Goal: Task Accomplishment & Management: Manage account settings

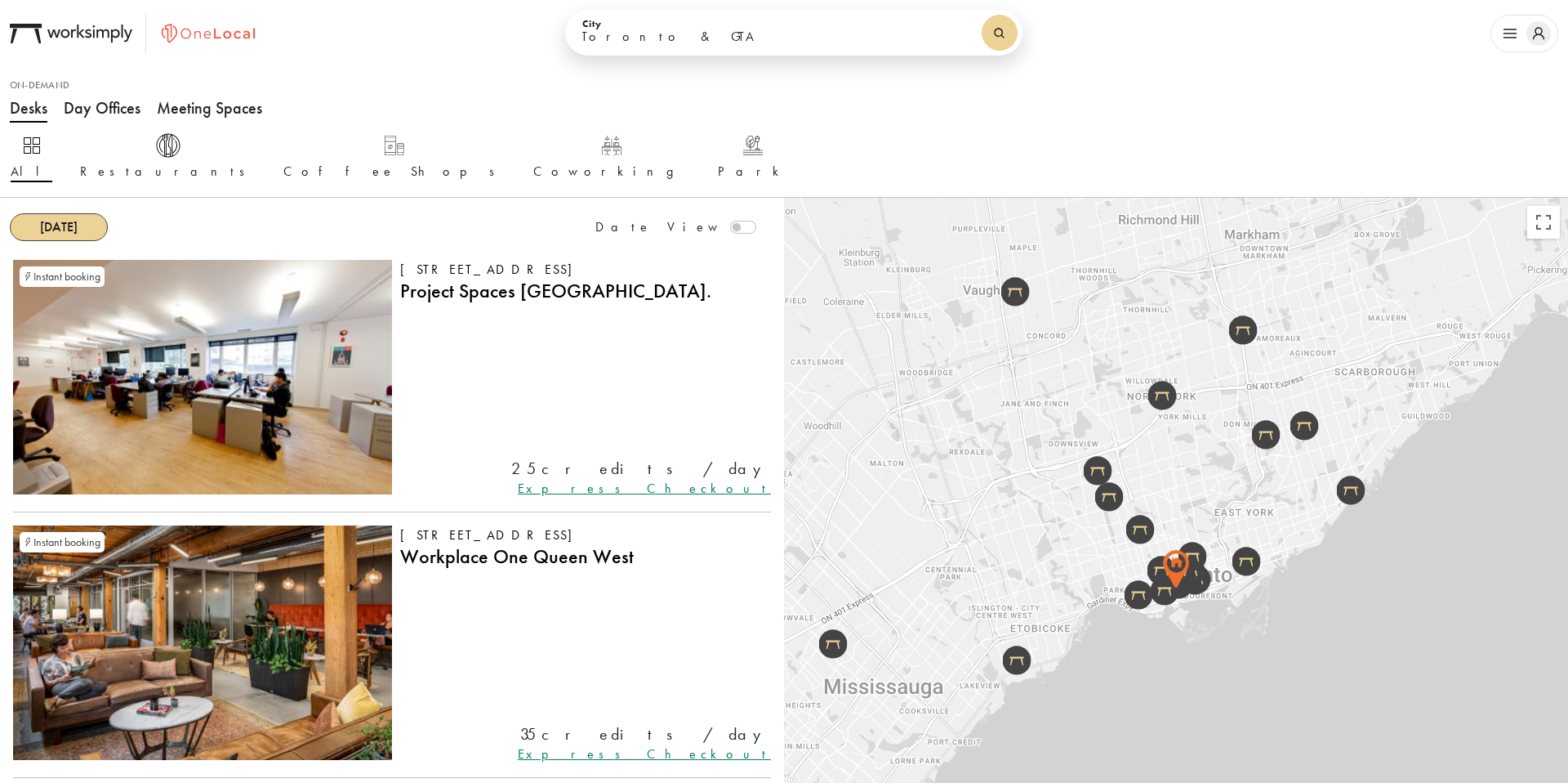
click at [1508, 44] on icon "button" at bounding box center [1510, 34] width 25 height 25
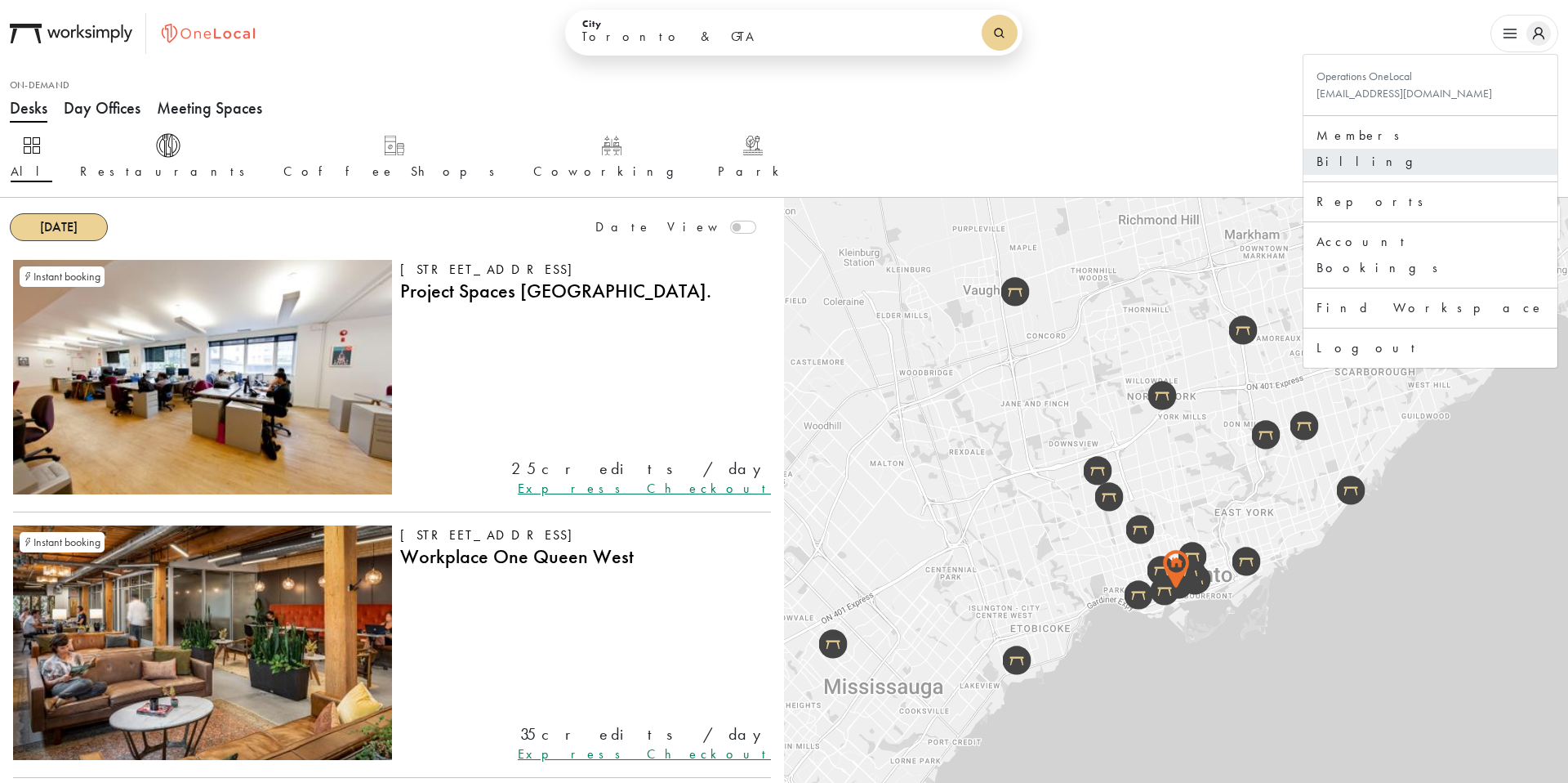
click at [1443, 159] on link "Billing" at bounding box center [1430, 162] width 228 height 20
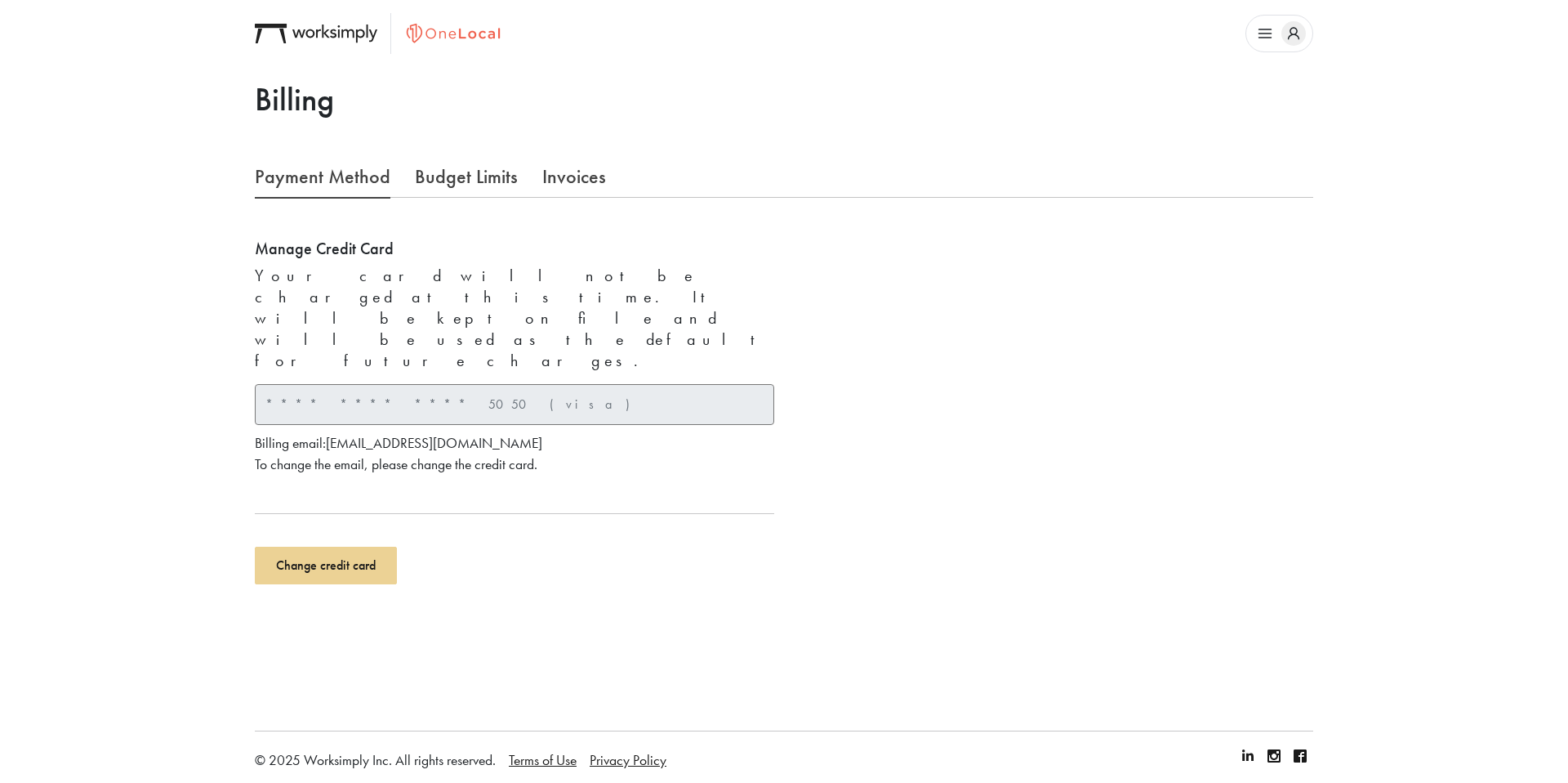
click at [561, 172] on link "Invoices" at bounding box center [575, 175] width 64 height 42
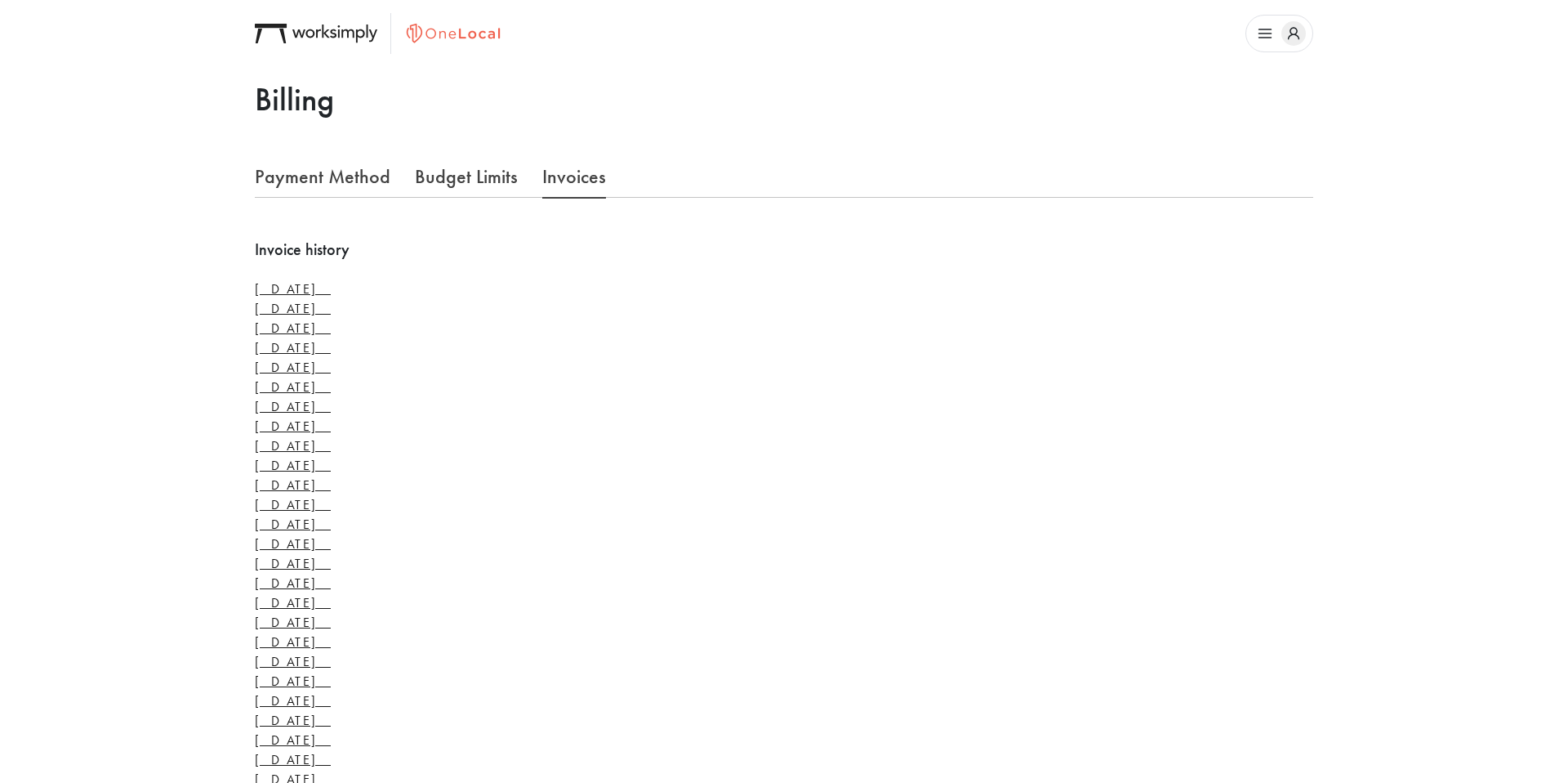
click at [1258, 35] on icon "button" at bounding box center [1266, 34] width 25 height 25
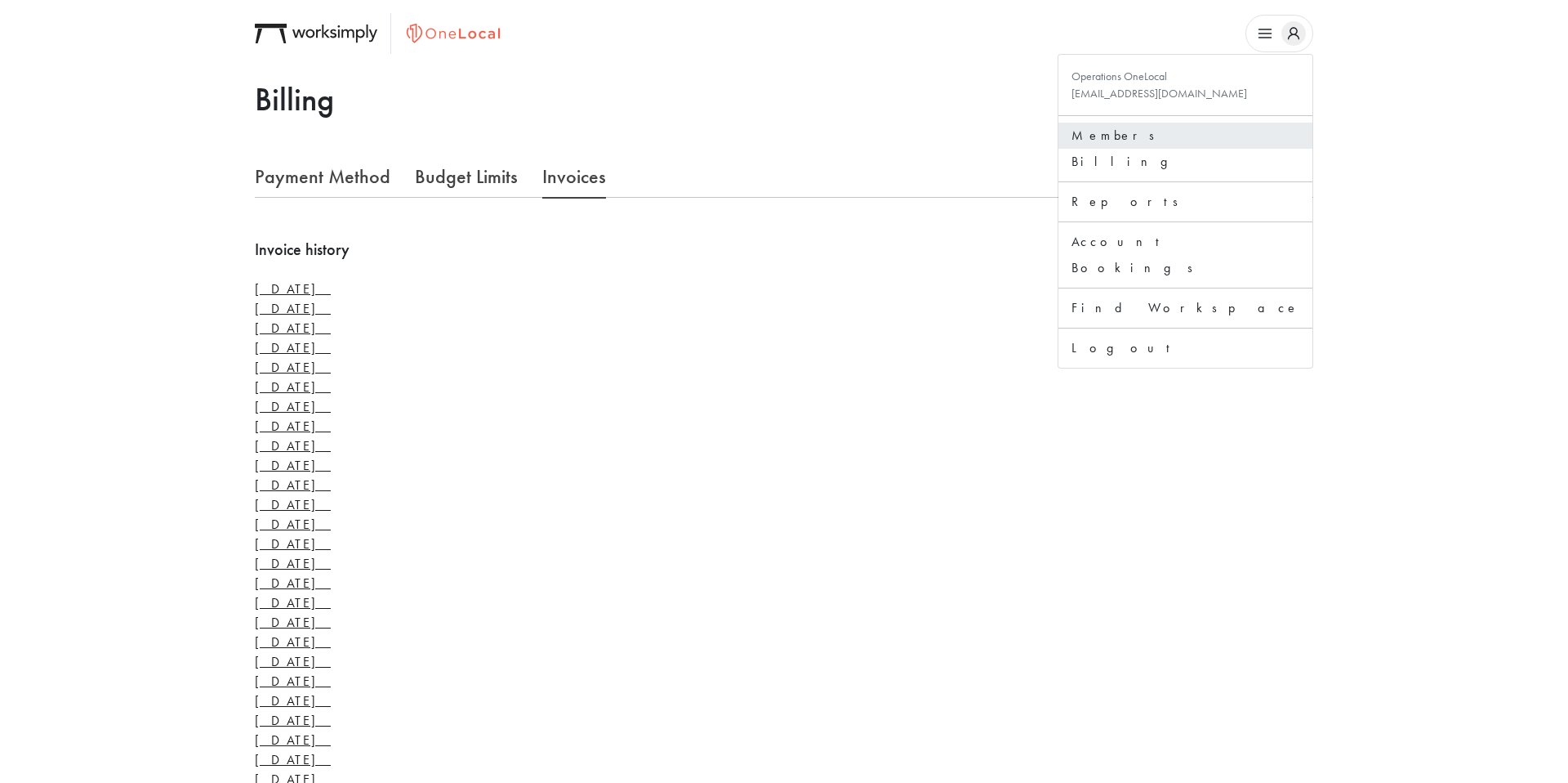
click at [1250, 136] on link "Members" at bounding box center [1186, 135] width 228 height 20
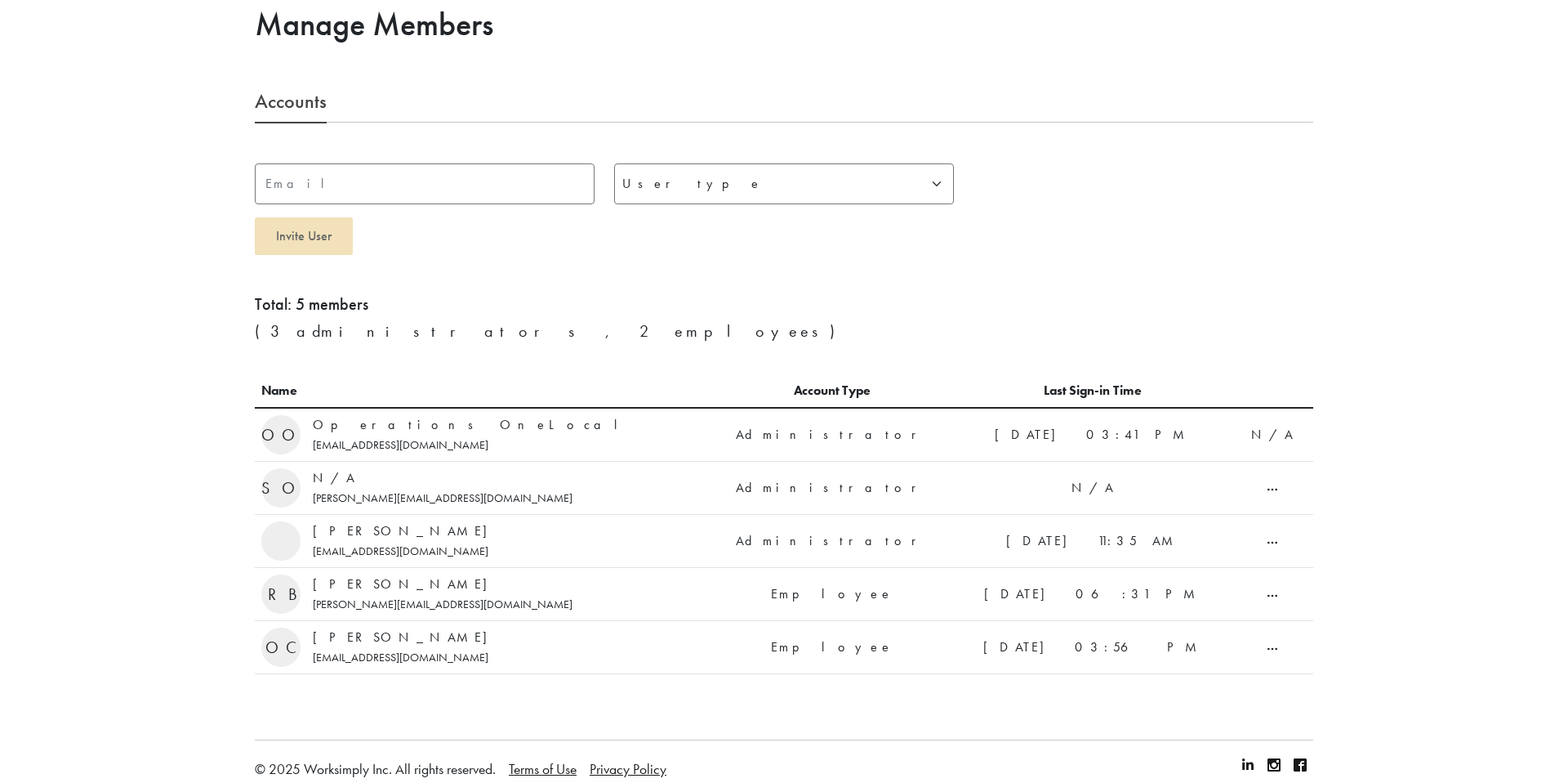
scroll to position [85, 0]
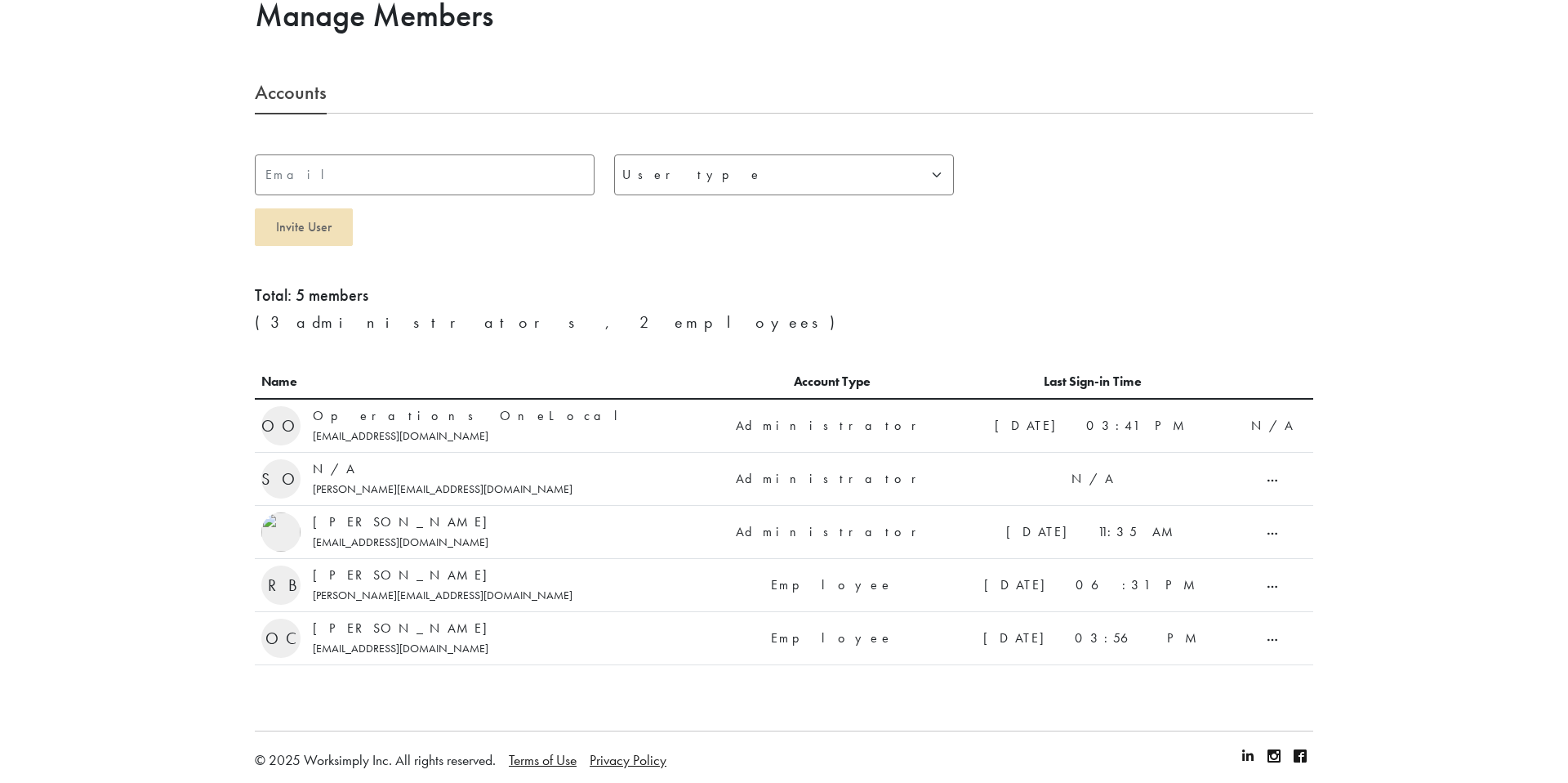
click at [1266, 477] on icon "button" at bounding box center [1272, 480] width 13 height 13
click at [1162, 536] on link "Delete" at bounding box center [993, 532] width 418 height 26
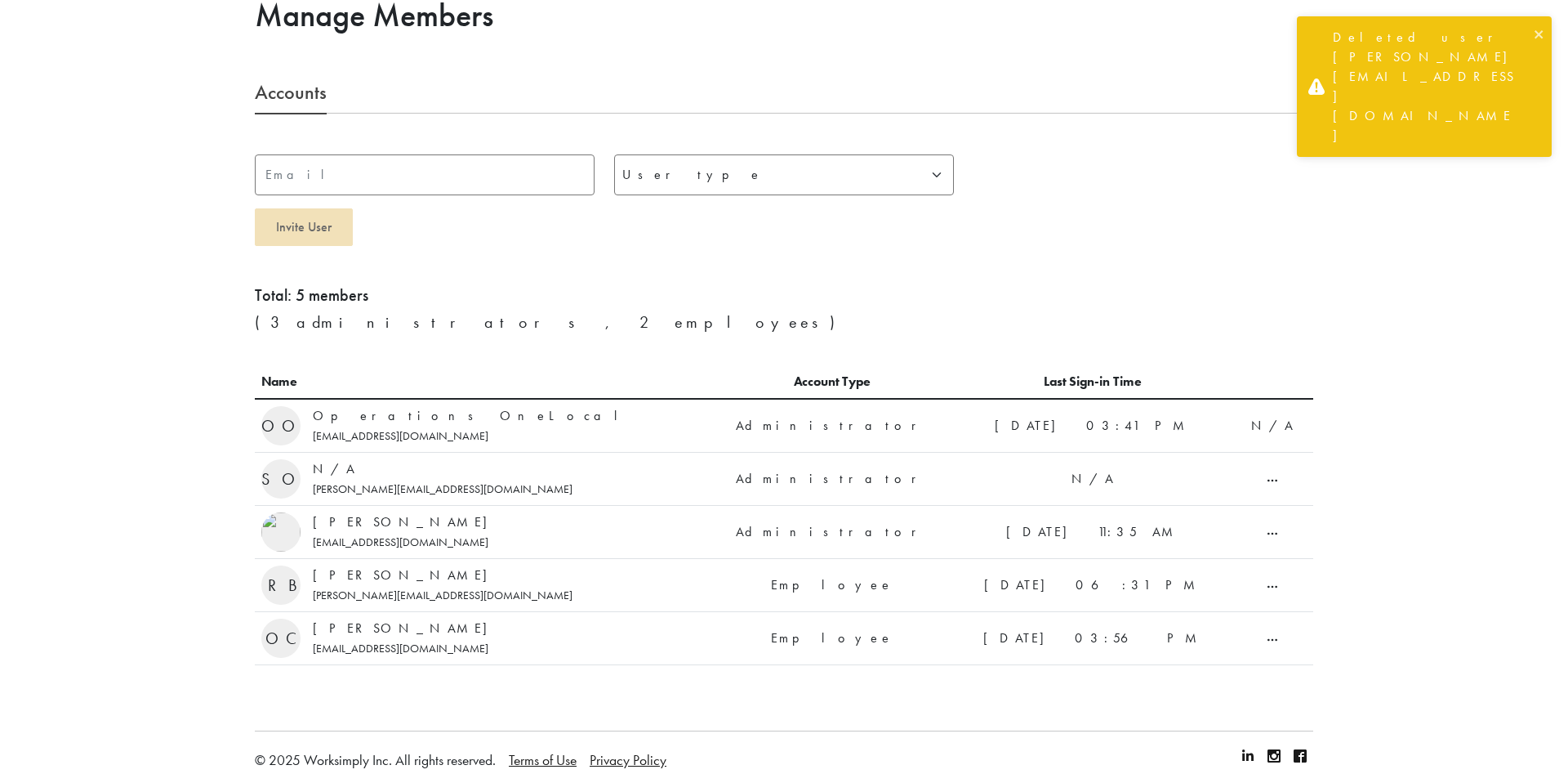
scroll to position [31, 0]
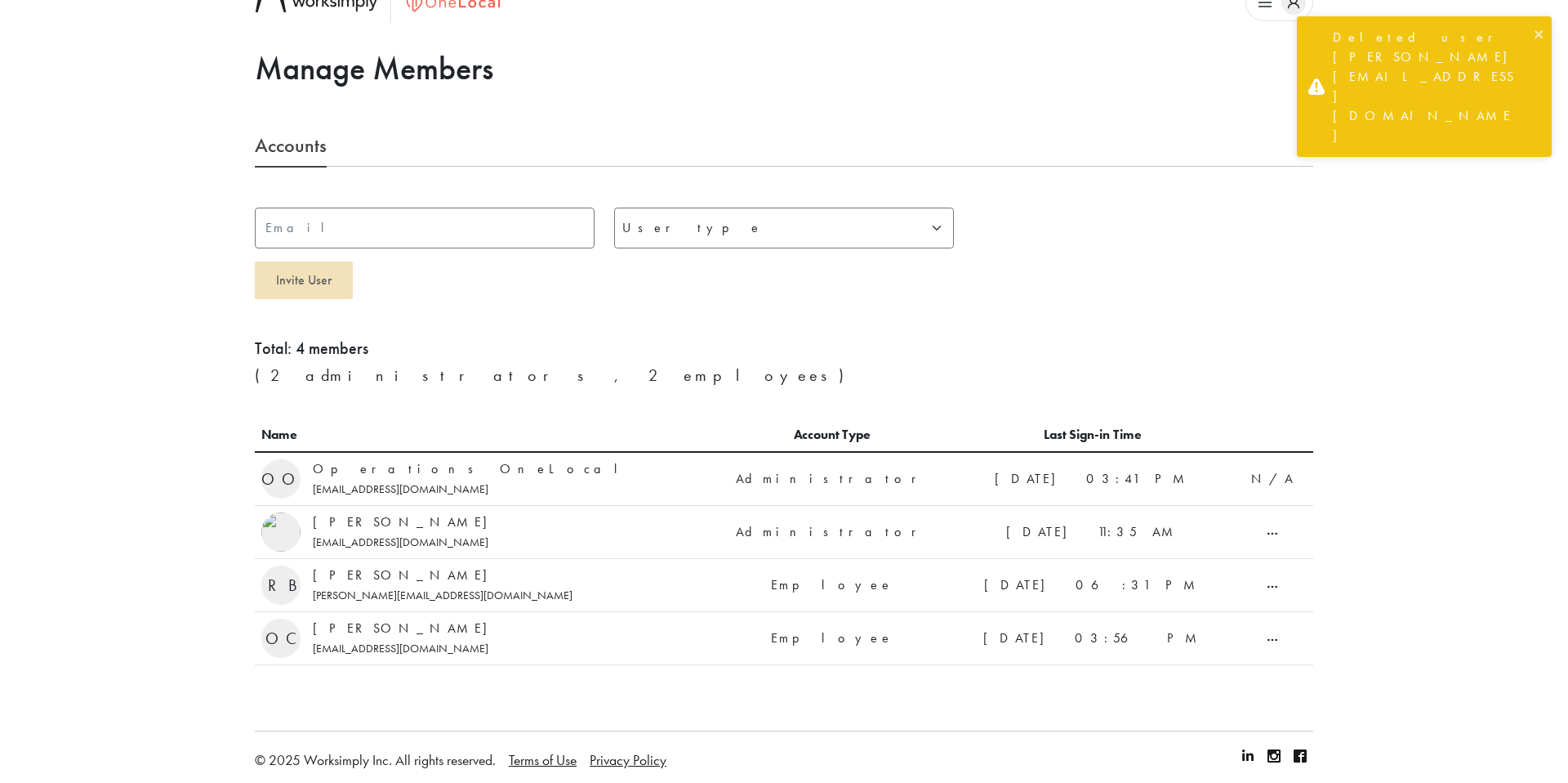
click at [704, 230] on select "User type Employee Administrator" at bounding box center [784, 228] width 340 height 41
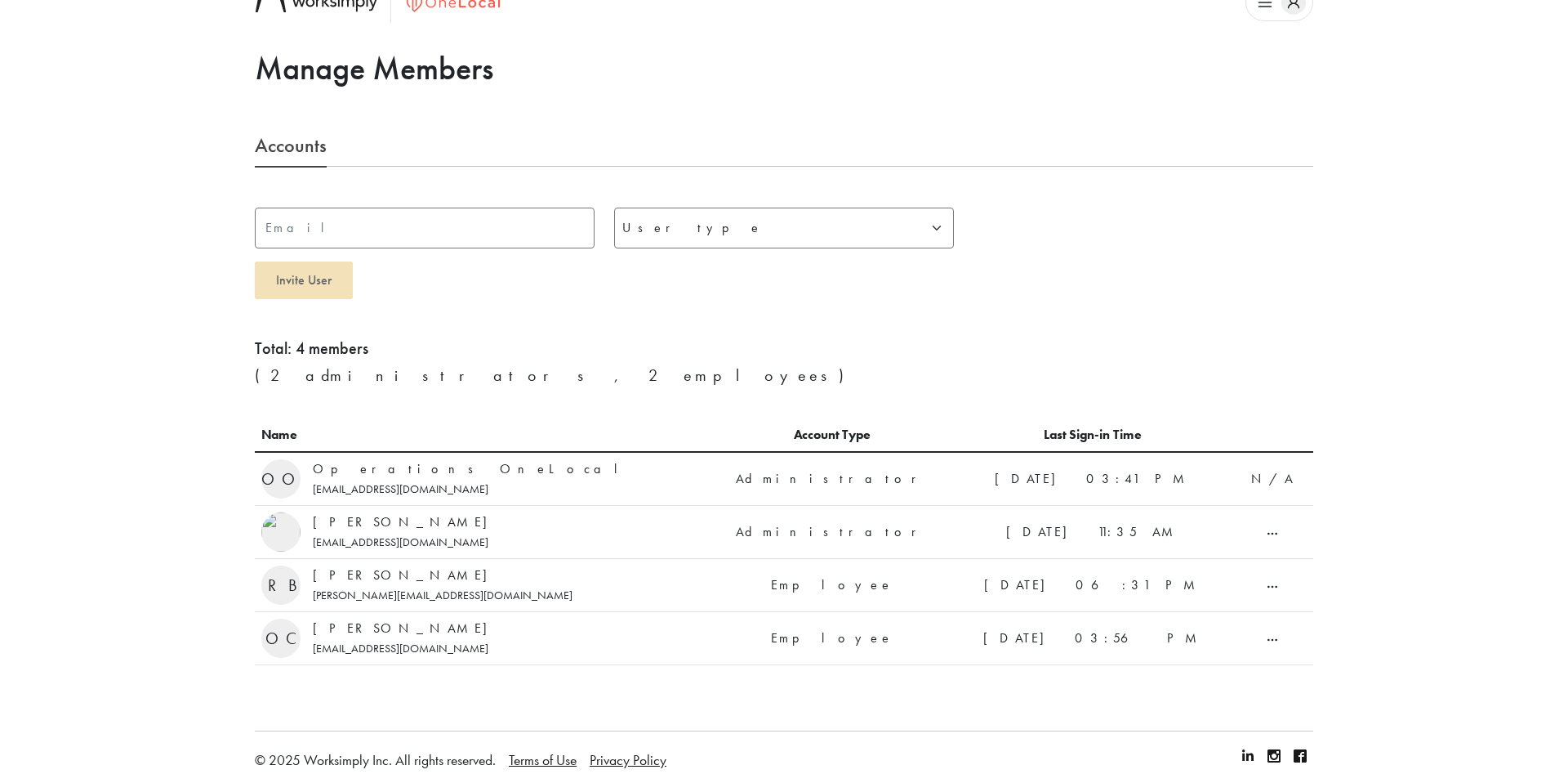
click at [445, 227] on input "text" at bounding box center [424, 228] width 340 height 41
type input "[EMAIL_ADDRESS][DOMAIN_NAME]"
click at [673, 241] on select "User type Employee Administrator" at bounding box center [784, 228] width 340 height 41
select select "admin"
click at [614, 207] on select "User type Employee Administrator" at bounding box center [784, 228] width 340 height 41
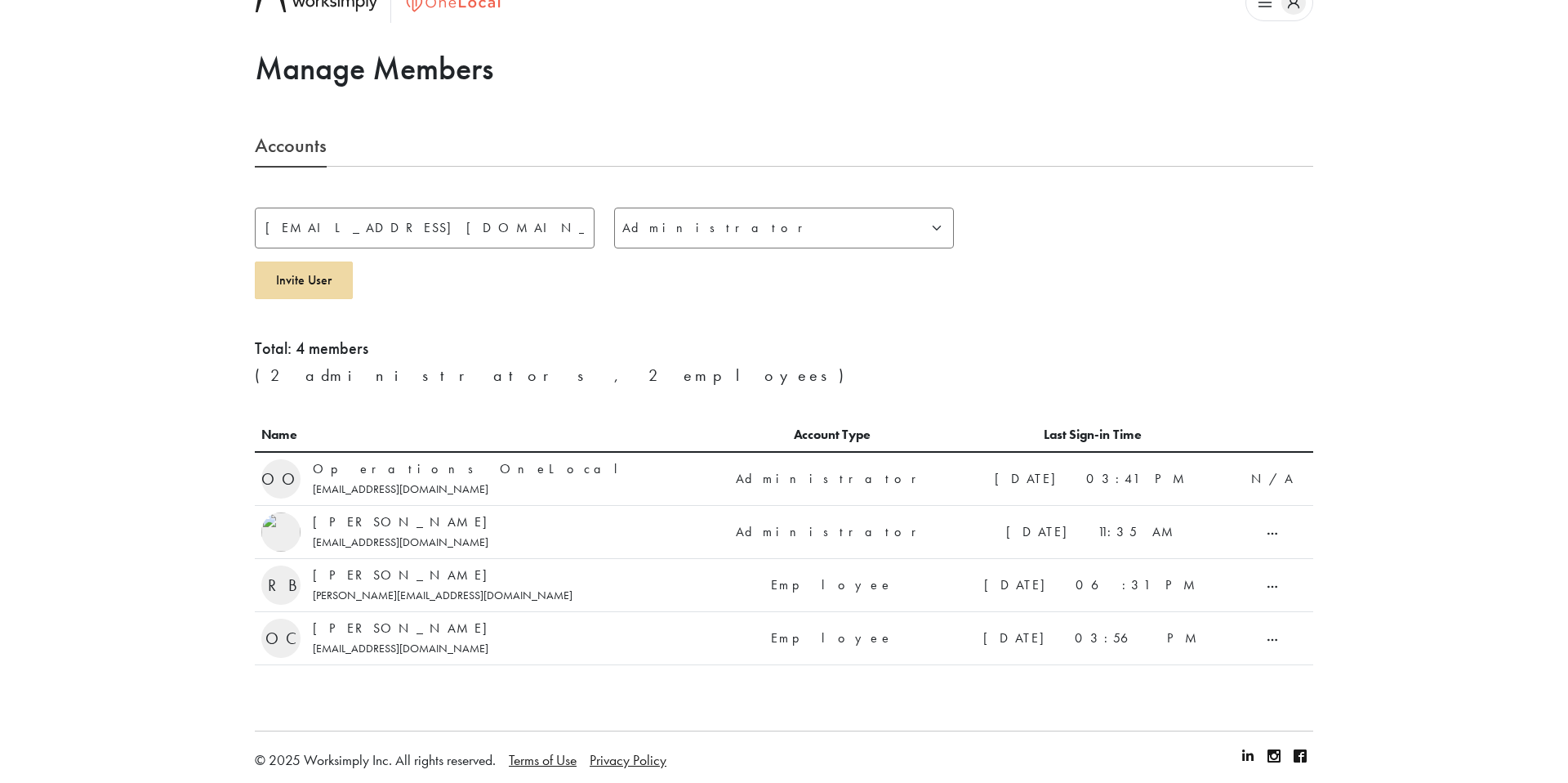
click at [300, 293] on button "Invite User" at bounding box center [303, 280] width 98 height 37
select select
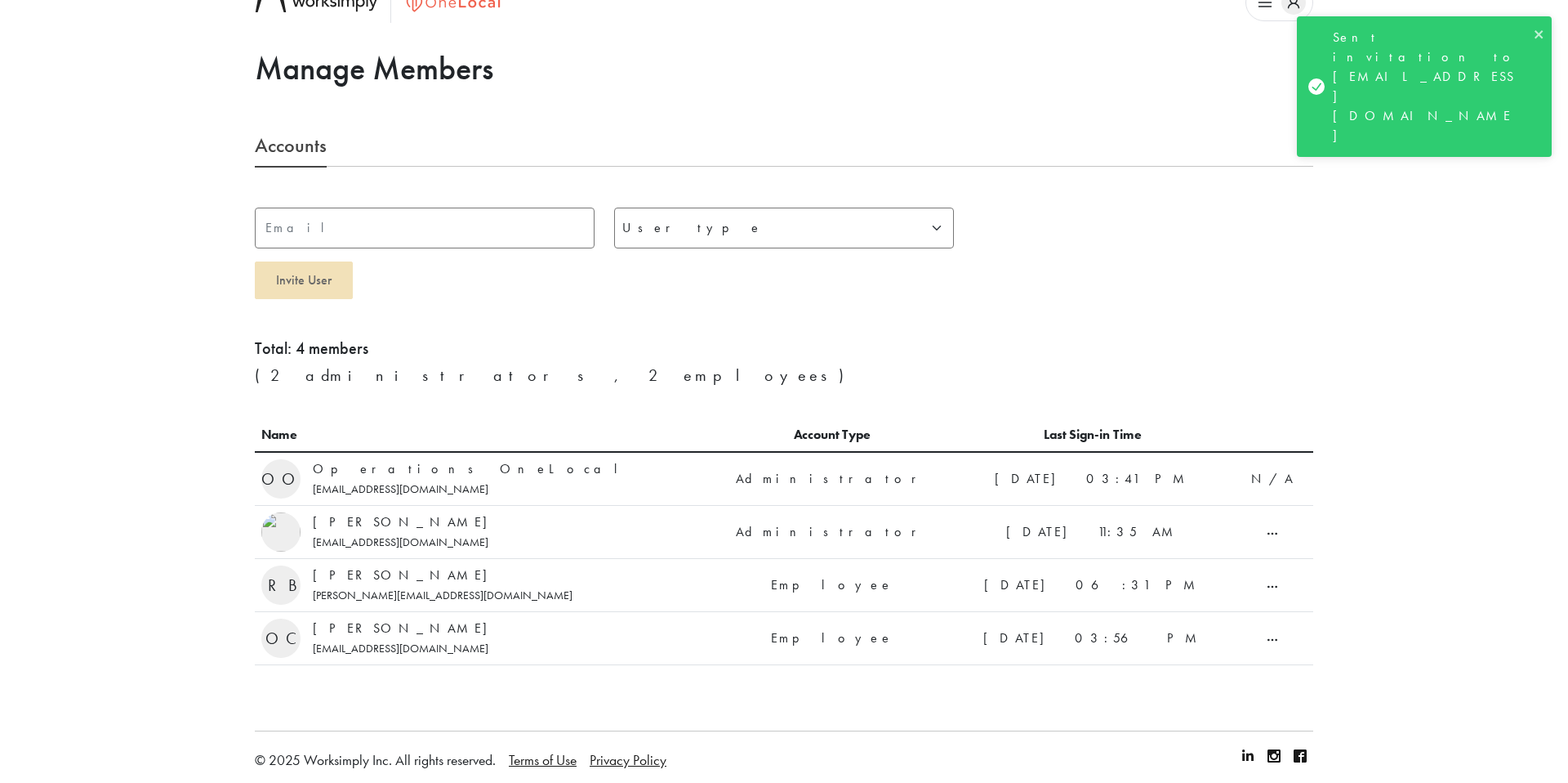
scroll to position [0, 0]
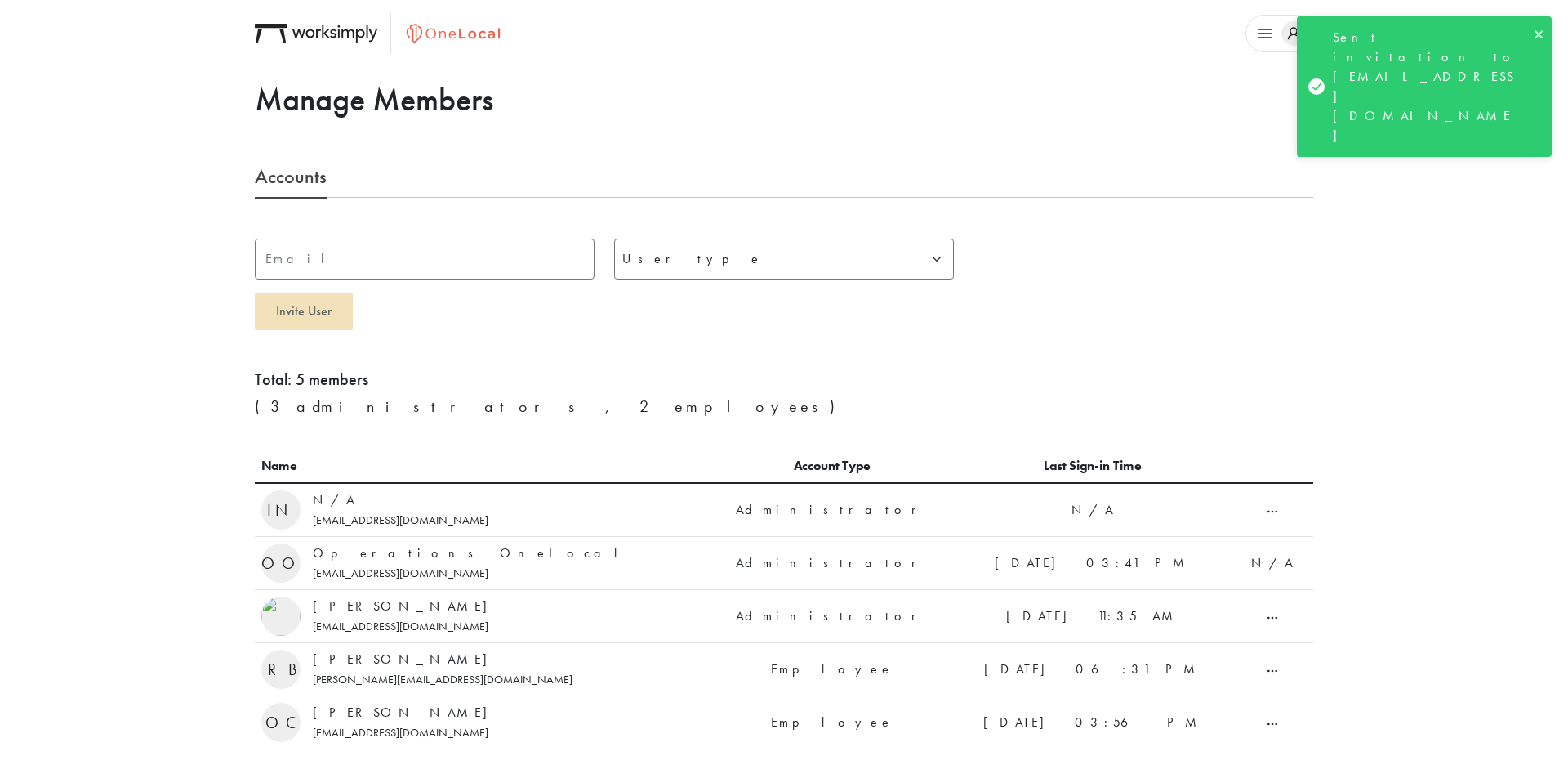
click at [1266, 31] on icon "button" at bounding box center [1266, 34] width 25 height 25
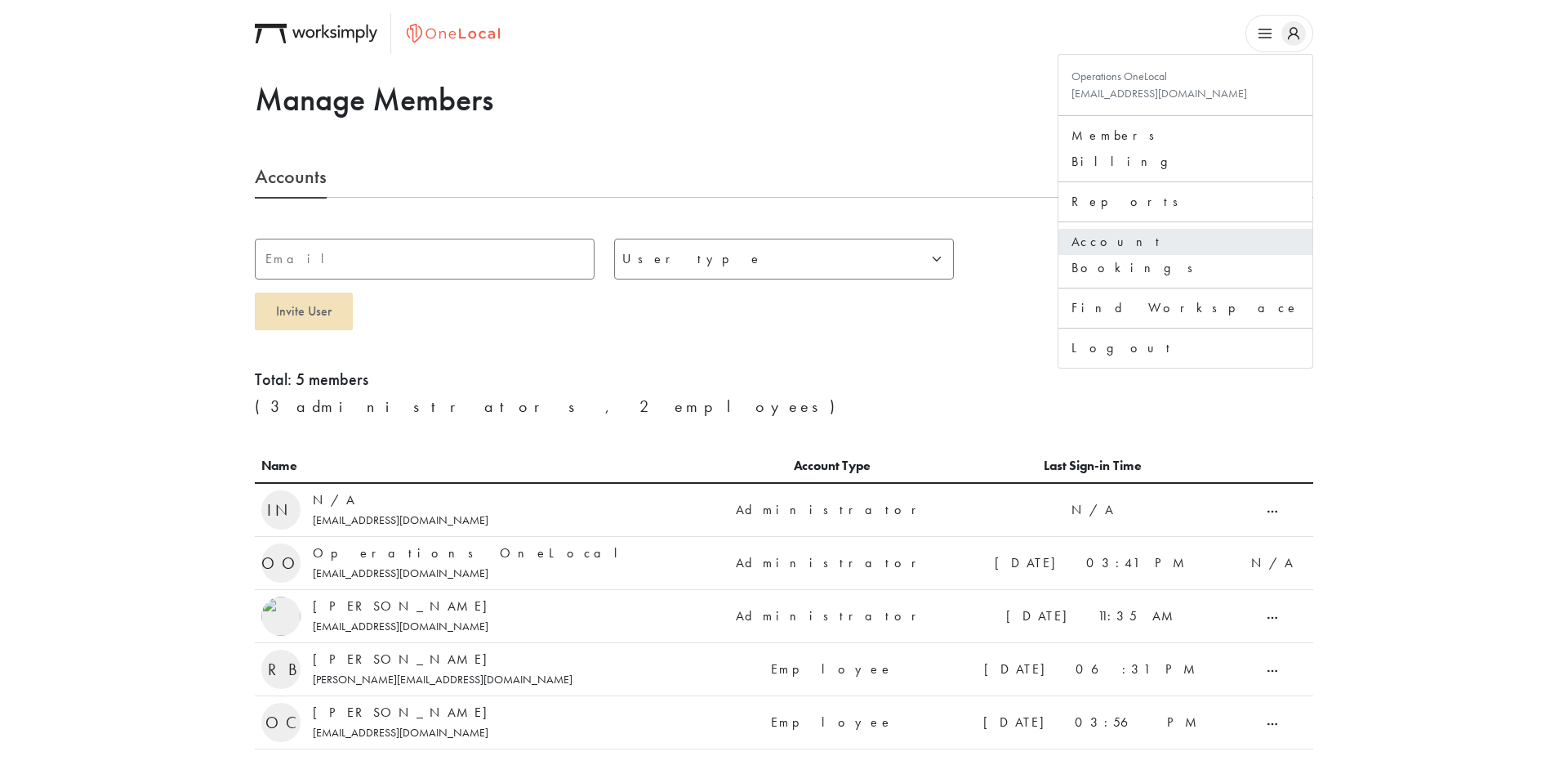
click at [1258, 246] on link "Account" at bounding box center [1186, 242] width 228 height 20
select select "[GEOGRAPHIC_DATA]"
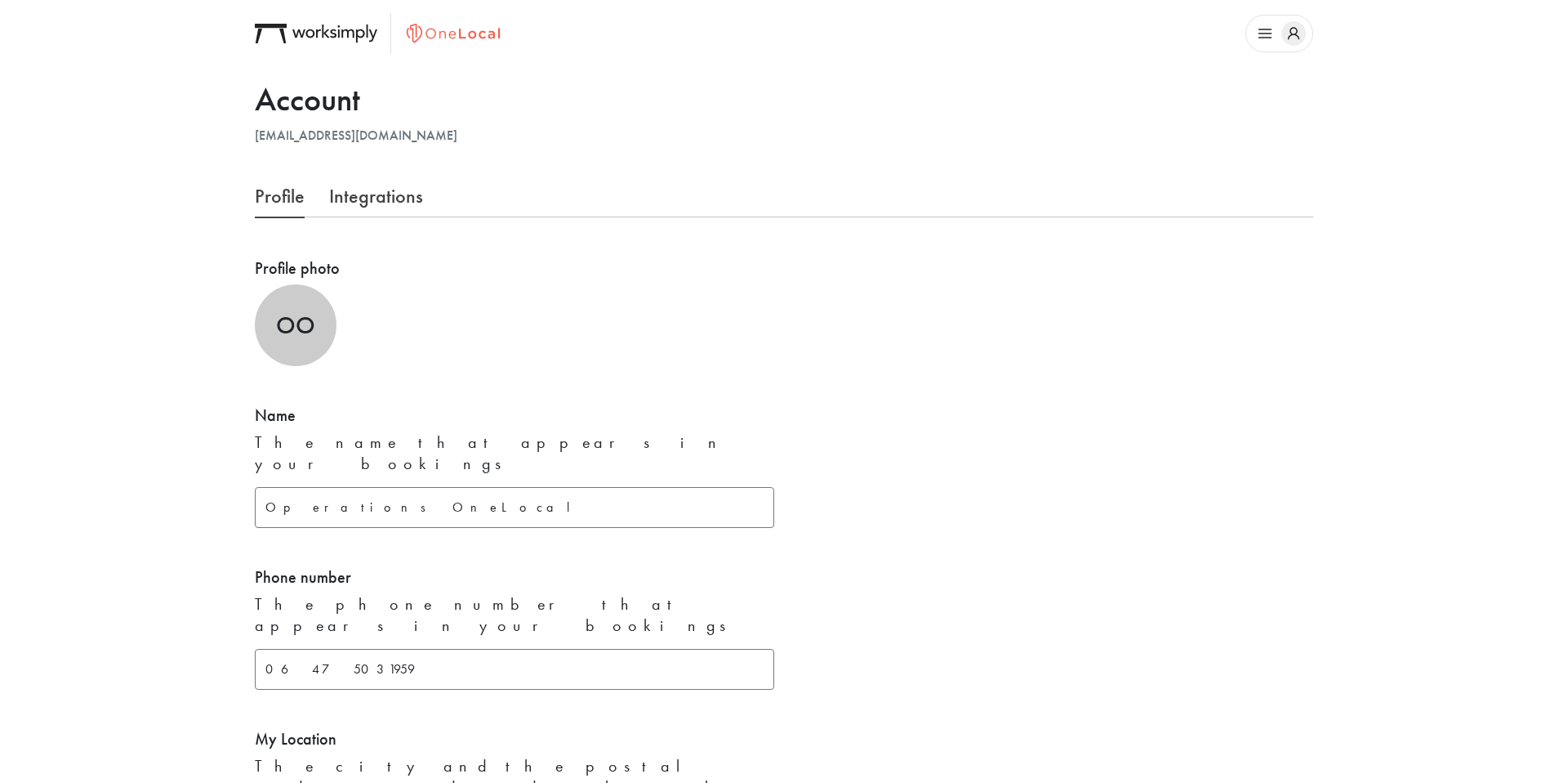
click at [1275, 33] on icon "button" at bounding box center [1266, 34] width 25 height 25
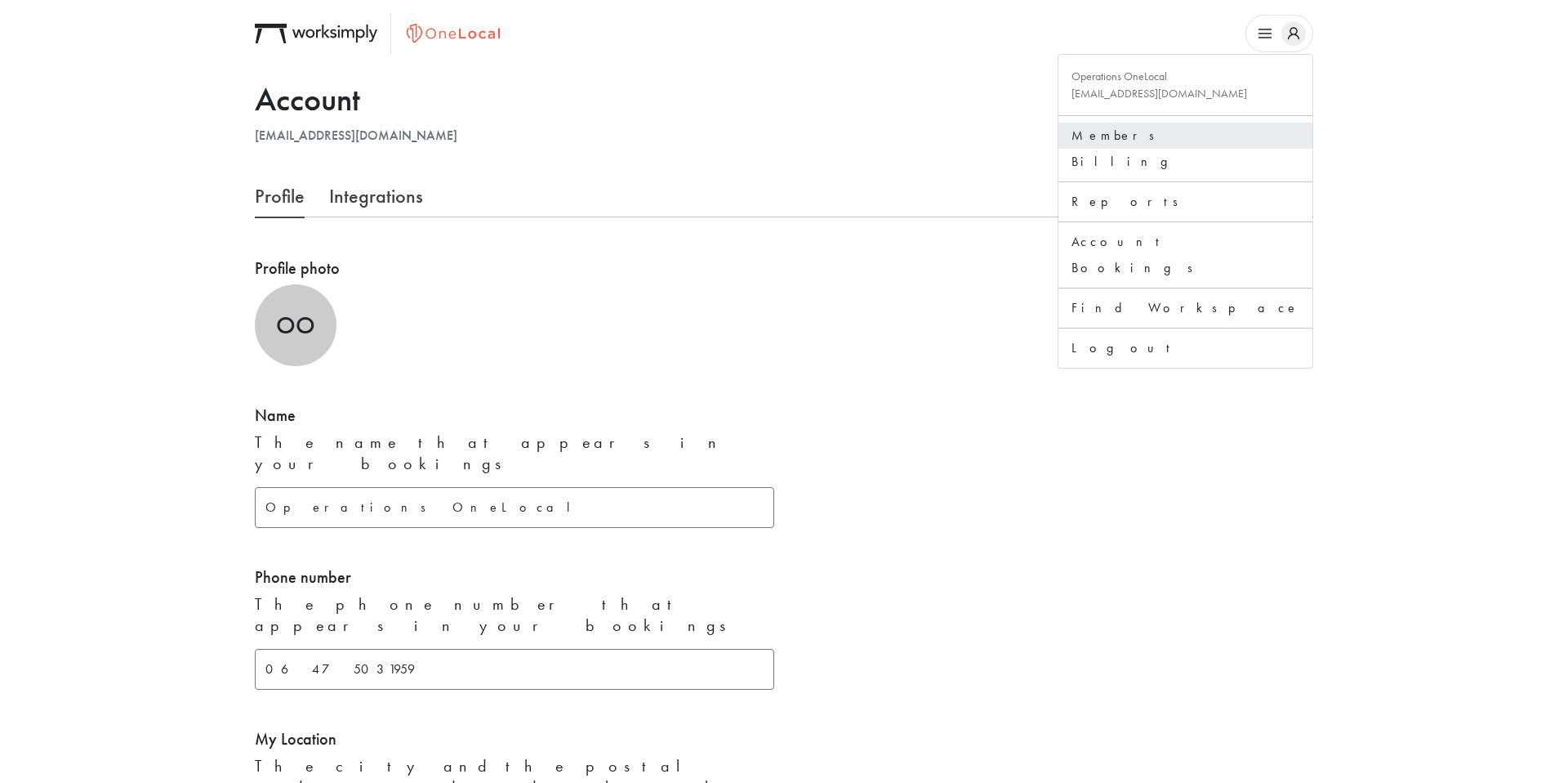
click at [1234, 135] on link "Members" at bounding box center [1186, 135] width 228 height 20
